Goal: Task Accomplishment & Management: Use online tool/utility

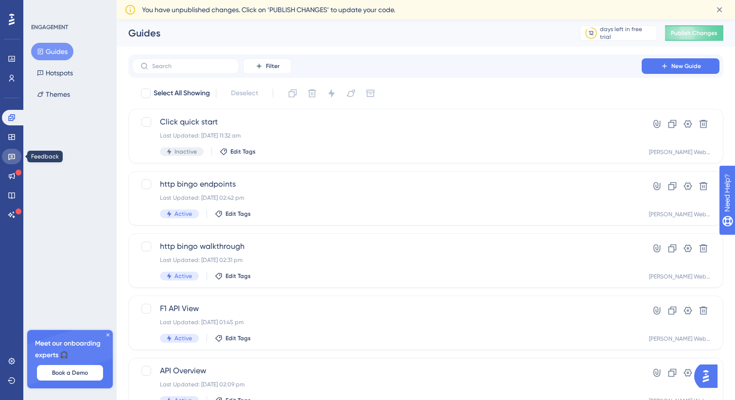
click at [9, 160] on icon at bounding box center [12, 157] width 8 height 8
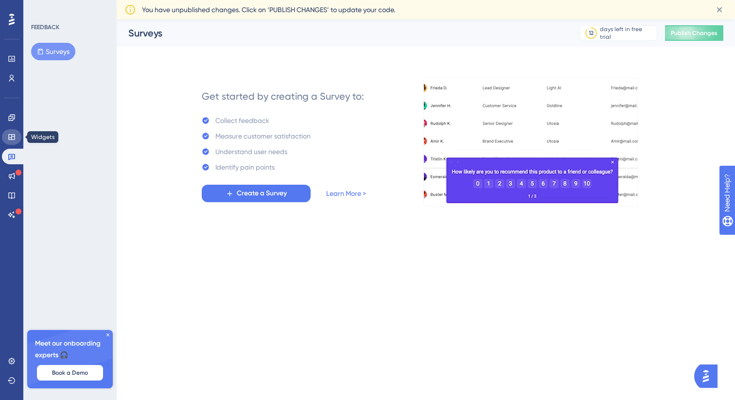
click at [12, 138] on icon at bounding box center [12, 137] width 8 height 8
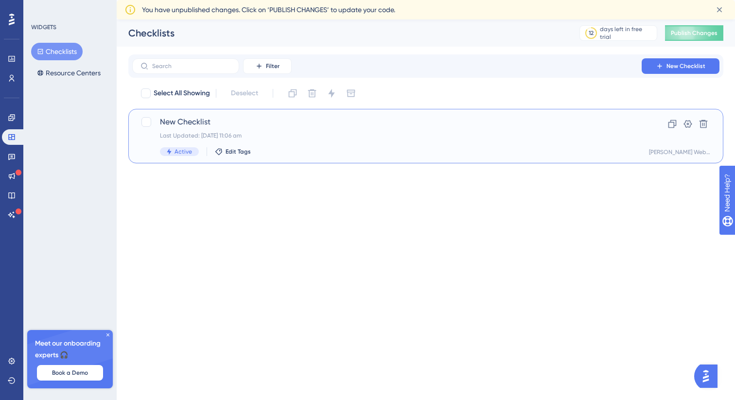
click at [221, 139] on div "Last Updated: [DATE] 11:06 am" at bounding box center [387, 136] width 454 height 8
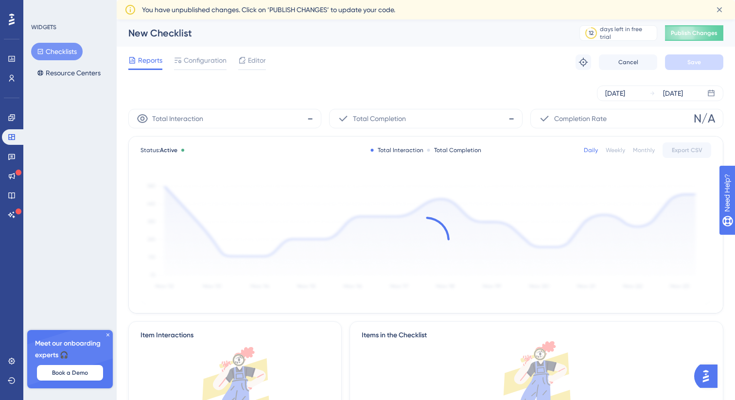
click at [266, 66] on div "Reports Configuration Editor Troubleshoot Cancel Save" at bounding box center [425, 62] width 595 height 31
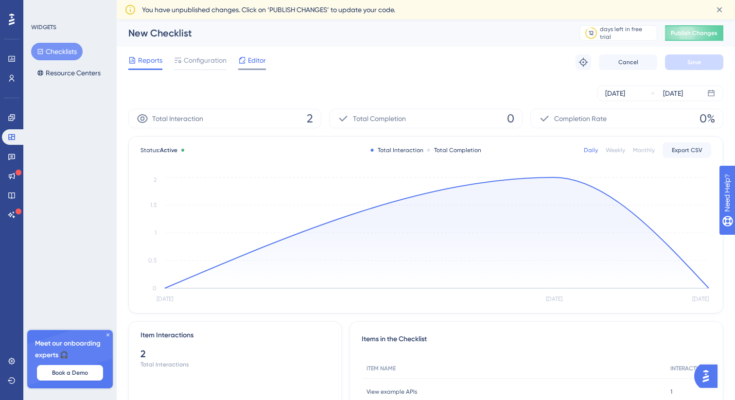
click at [258, 61] on span "Editor" at bounding box center [257, 60] width 18 height 12
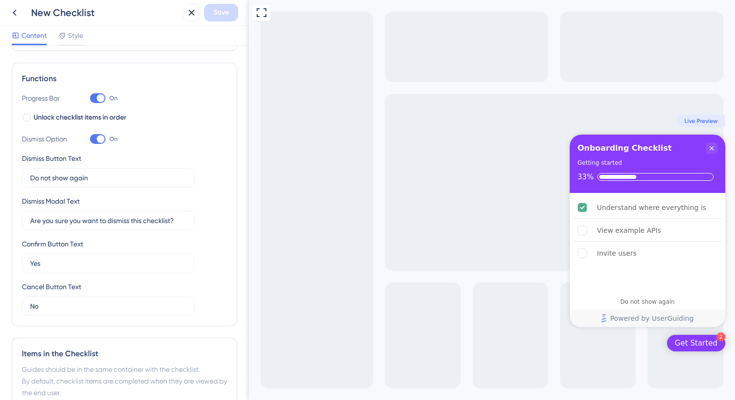
scroll to position [292, 0]
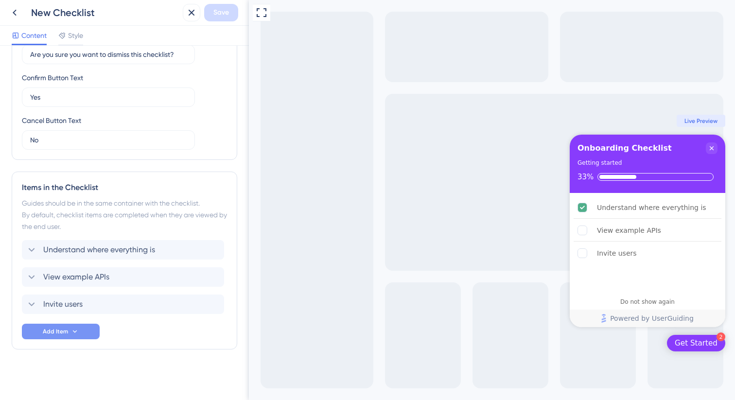
click at [68, 330] on button "Add Item" at bounding box center [61, 332] width 78 height 16
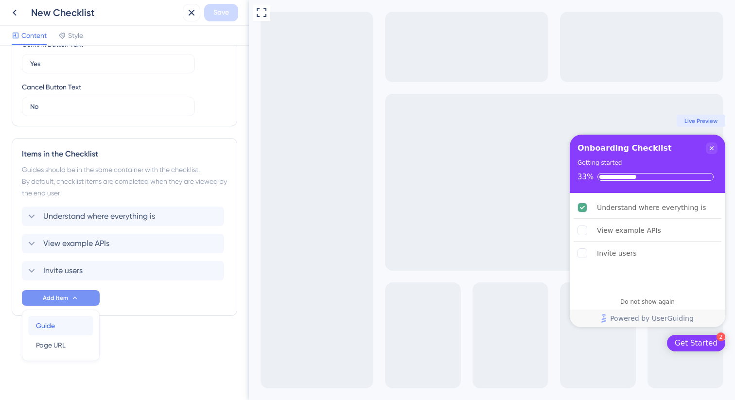
click at [68, 330] on div "Guide Guide" at bounding box center [61, 325] width 50 height 19
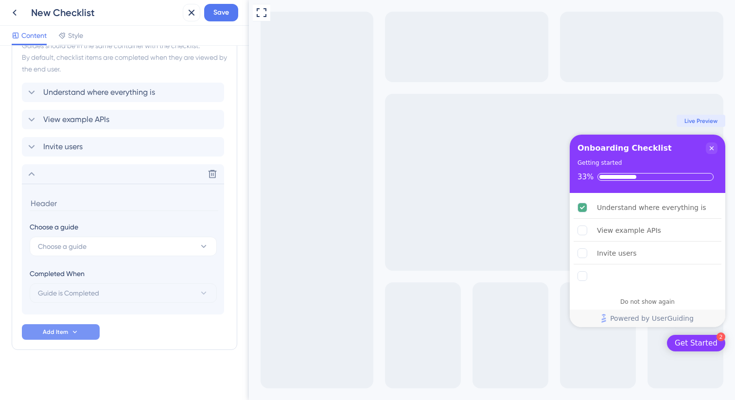
scroll to position [450, 0]
click at [63, 249] on span "Choose a guide" at bounding box center [62, 246] width 49 height 12
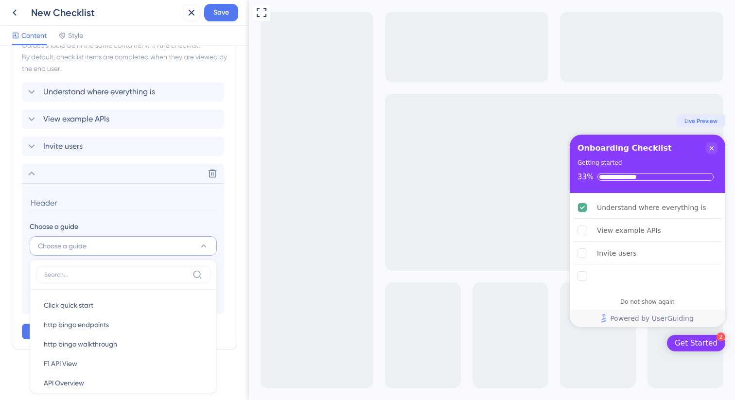
scroll to position [452, 0]
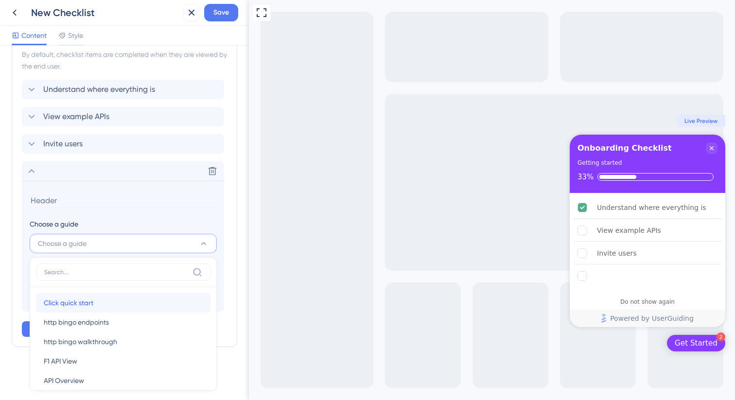
click at [61, 299] on span "Click quick start" at bounding box center [69, 303] width 50 height 12
type input "Click quick start"
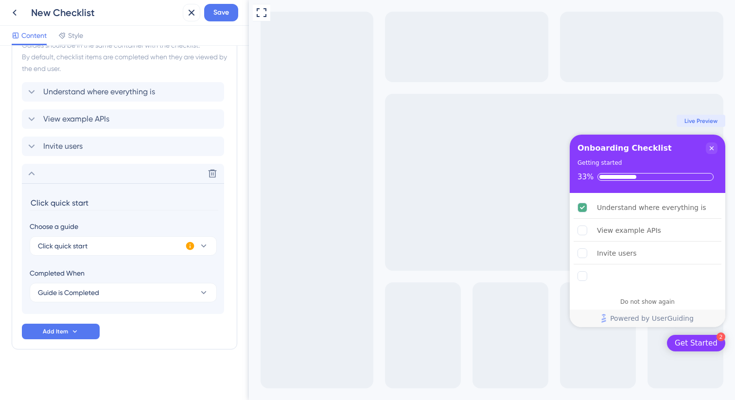
scroll to position [450, 0]
click at [221, 8] on span "Save" at bounding box center [221, 13] width 16 height 12
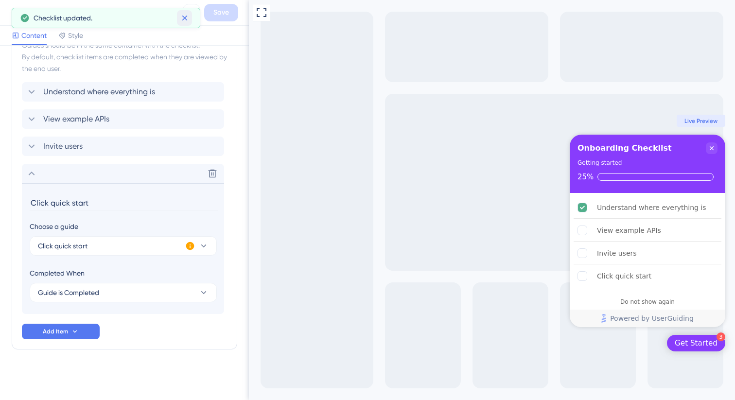
click at [184, 18] on icon at bounding box center [184, 18] width 5 height 5
click at [5, 15] on div "New Checklist Save" at bounding box center [124, 13] width 249 height 26
click at [10, 15] on icon at bounding box center [15, 13] width 12 height 12
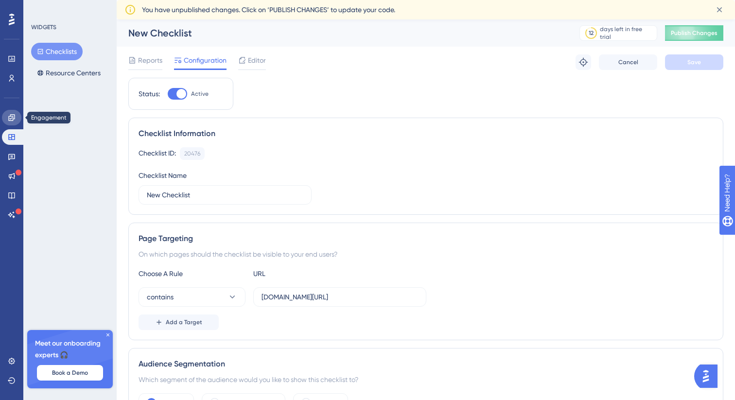
click at [10, 114] on icon at bounding box center [11, 117] width 6 height 6
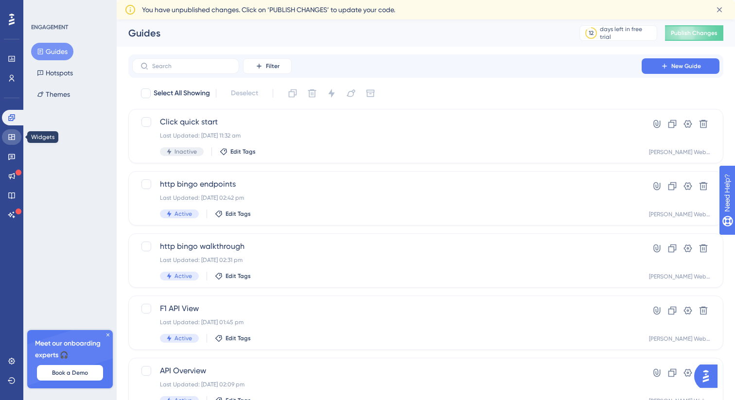
click at [12, 142] on link at bounding box center [11, 137] width 19 height 16
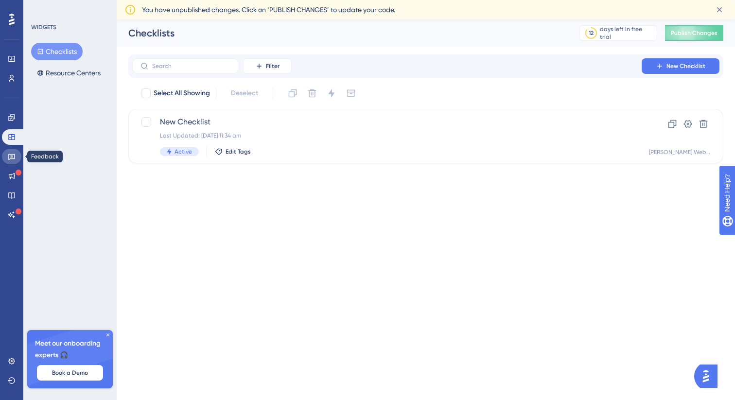
click at [12, 154] on icon at bounding box center [11, 157] width 7 height 6
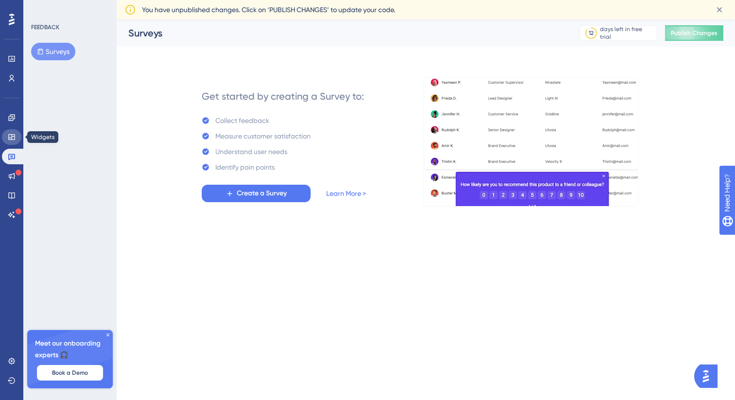
click at [12, 136] on icon at bounding box center [11, 137] width 6 height 6
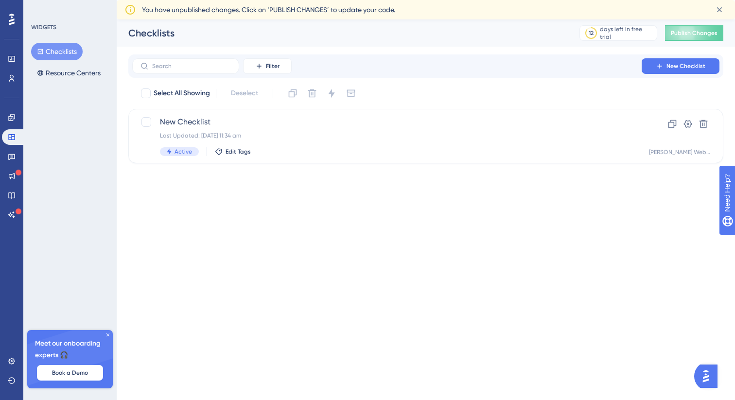
click at [107, 336] on icon at bounding box center [108, 335] width 6 height 6
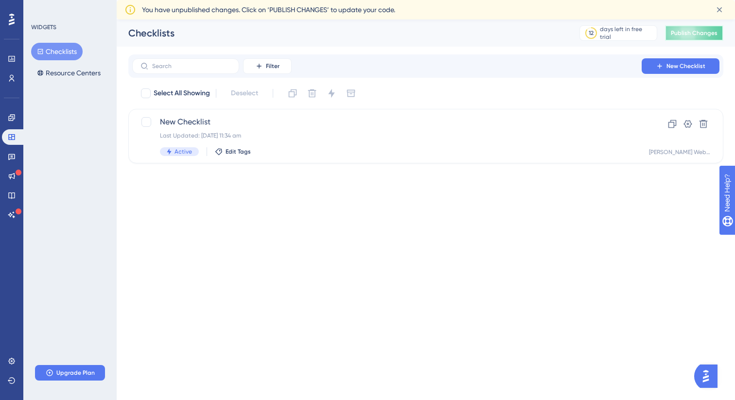
click at [691, 28] on button "Publish Changes" at bounding box center [694, 33] width 58 height 16
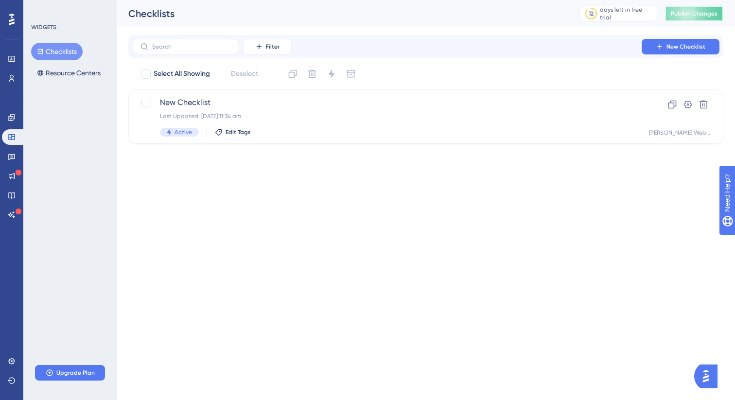
click at [691, 11] on span "Publish Changes" at bounding box center [694, 14] width 47 height 8
click at [21, 108] on div "Performance Users Engagement Widgets Feedback Product Updates Knowledge Base AI…" at bounding box center [11, 200] width 23 height 400
click at [11, 121] on link at bounding box center [11, 118] width 19 height 16
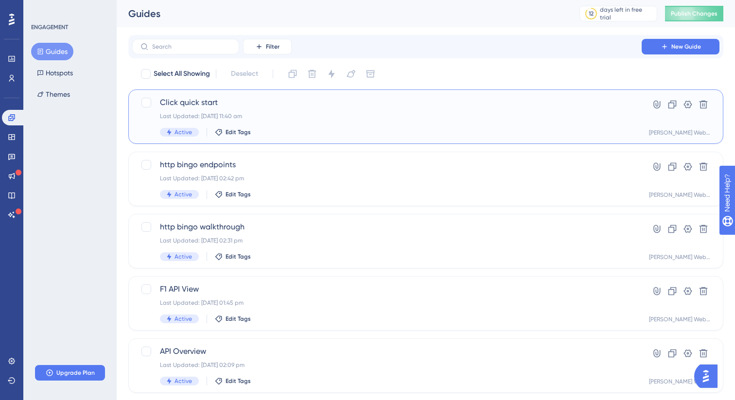
click at [217, 102] on span "Click quick start" at bounding box center [387, 103] width 454 height 12
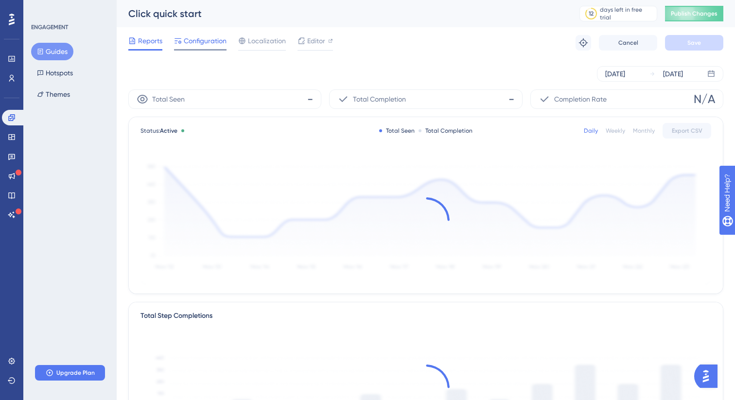
click at [200, 43] on span "Configuration" at bounding box center [205, 41] width 43 height 12
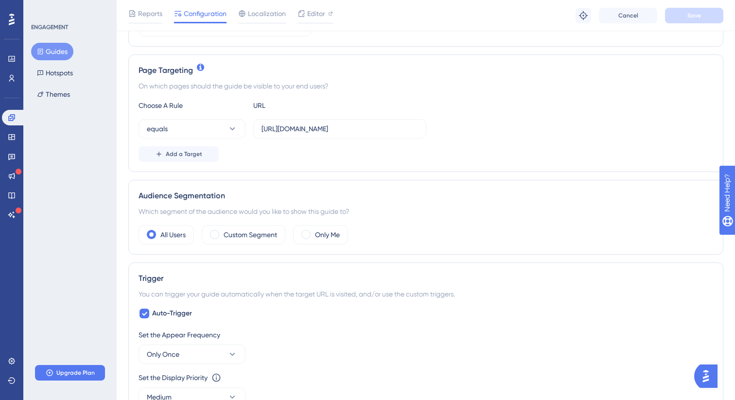
scroll to position [205, 0]
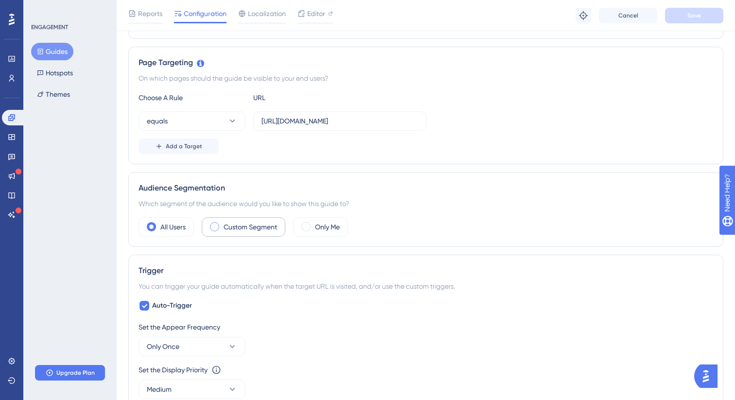
click at [229, 228] on label "Custom Segment" at bounding box center [250, 227] width 53 height 12
